Goal: Information Seeking & Learning: Check status

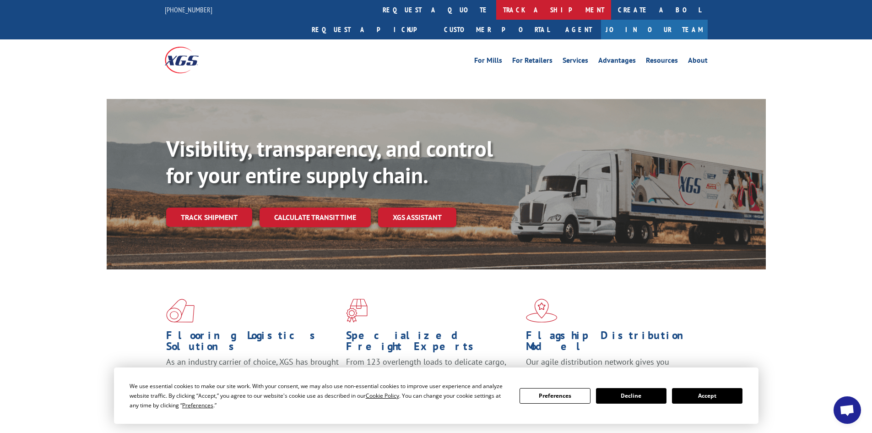
click at [496, 10] on link "track a shipment" at bounding box center [553, 10] width 115 height 20
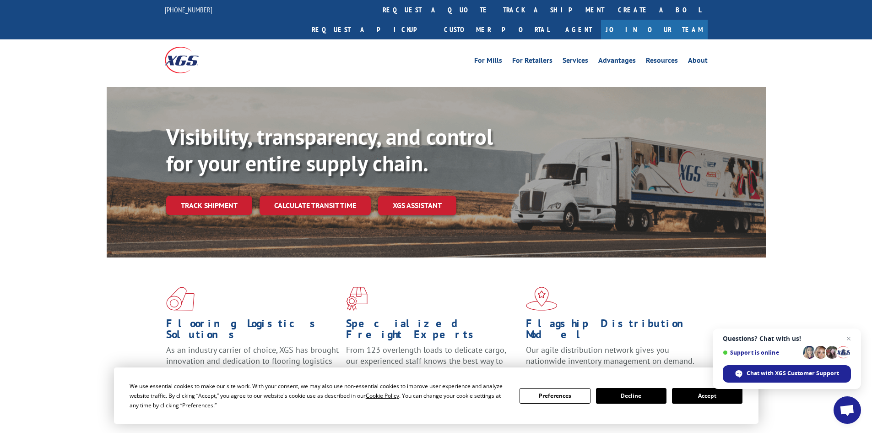
click at [695, 388] on button "Accept" at bounding box center [707, 396] width 70 height 16
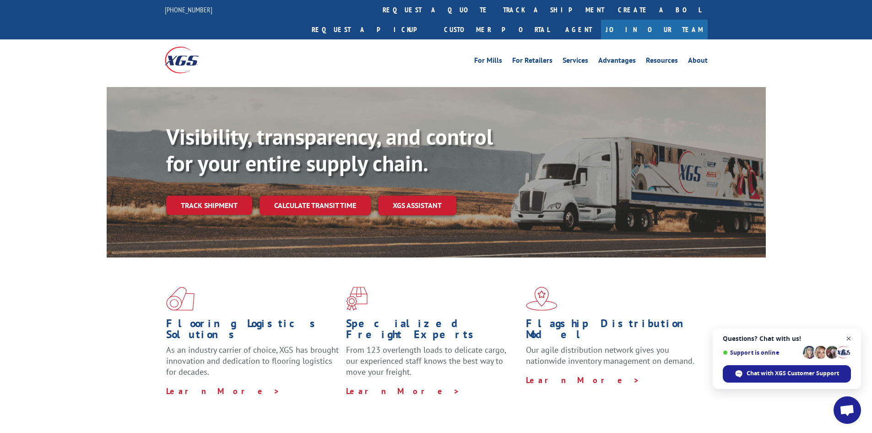
click at [845, 338] on span "Close chat" at bounding box center [848, 338] width 11 height 11
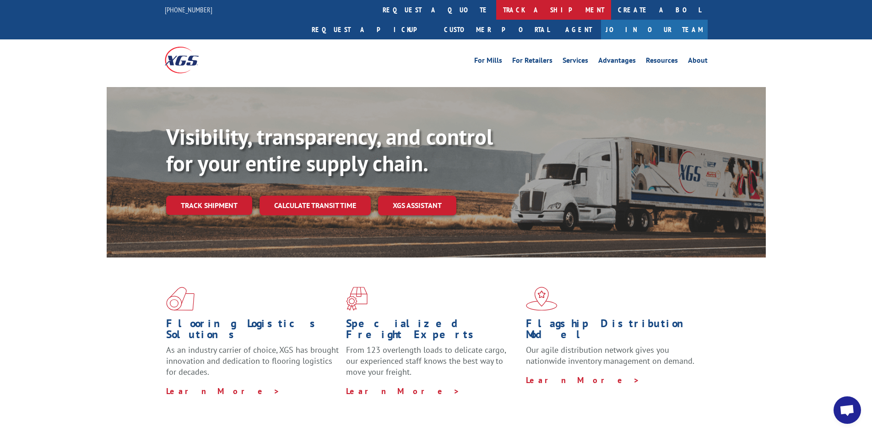
click at [496, 7] on link "track a shipment" at bounding box center [553, 10] width 115 height 20
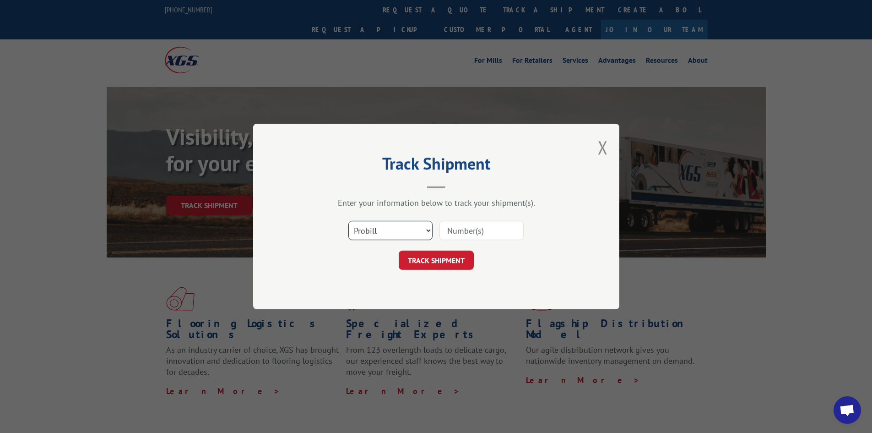
click at [378, 239] on select "Select category... Probill BOL PO" at bounding box center [390, 230] width 84 height 19
select select "bol"
click at [348, 221] on select "Select category... Probill BOL PO" at bounding box center [390, 230] width 84 height 19
click at [457, 231] on input at bounding box center [481, 230] width 84 height 19
paste input "5436526"
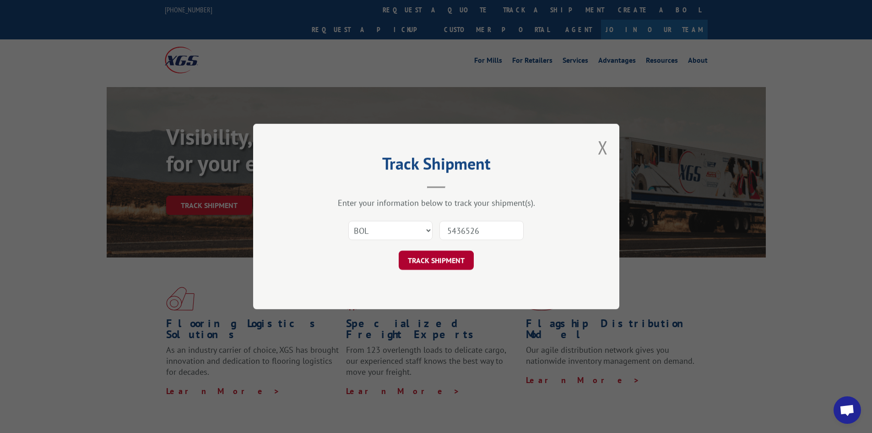
type input "5436526"
click at [449, 261] on button "TRACK SHIPMENT" at bounding box center [436, 259] width 75 height 19
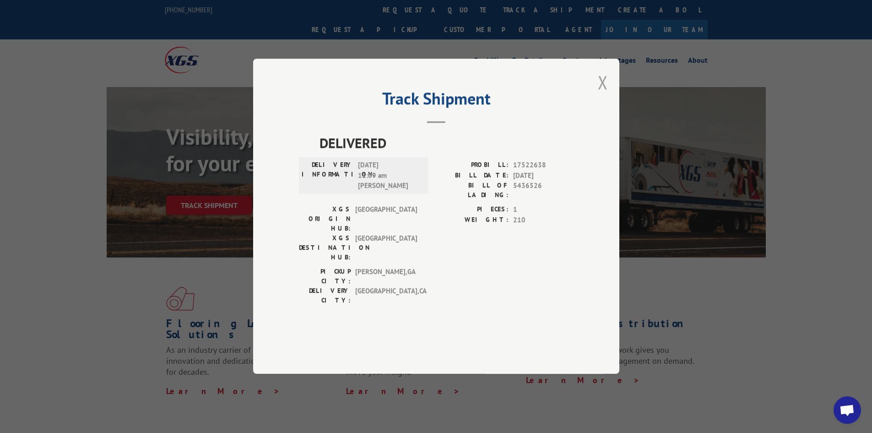
click at [600, 94] on button "Close modal" at bounding box center [603, 82] width 10 height 24
